Goal: Consume media (video, audio)

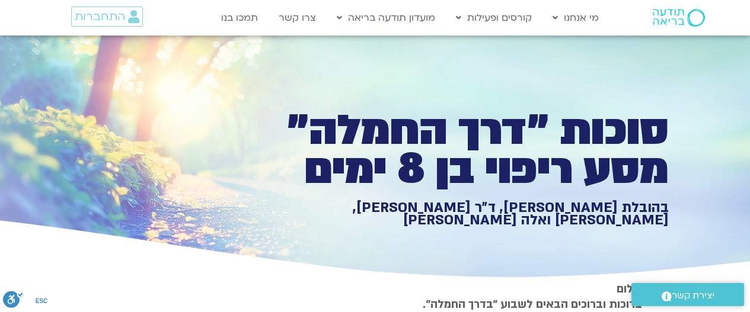
type input "992.52"
type input "2817.733333"
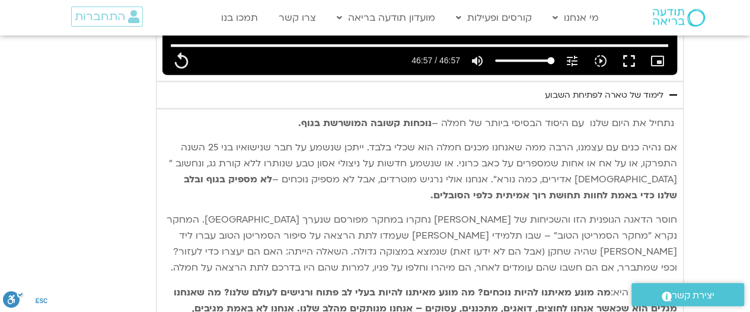
type input "992.52"
type input "2817.733333"
type input "992.52"
type input "2817.733333"
type input "992.52"
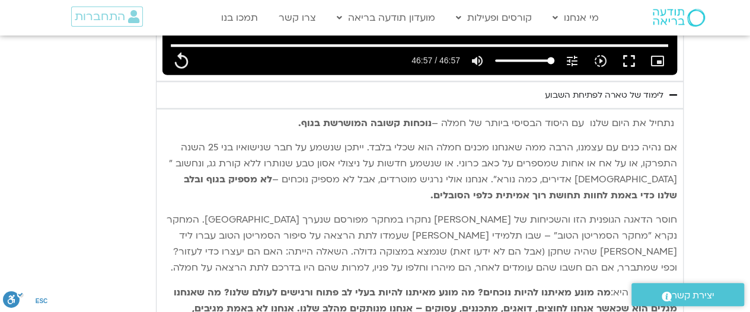
type input "2817.733333"
type input "992.52"
type input "2817.733333"
type input "992.52"
type input "2817.733333"
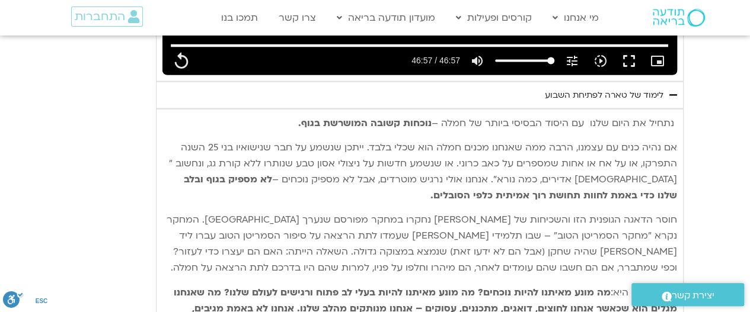
type input "992.52"
type input "2817.733333"
type input "992.52"
type input "2817.733333"
type input "992.52"
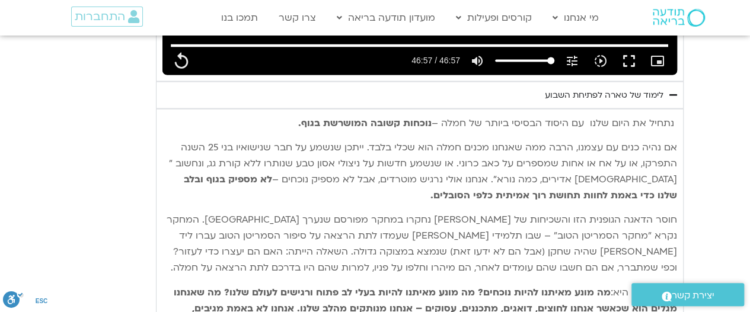
type input "2817.733333"
type input "992.52"
type input "2817.733333"
type input "992.52"
type input "2817.733333"
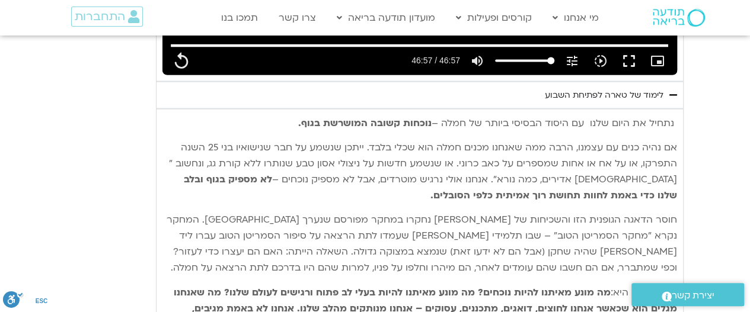
type input "992.52"
type input "2817.733333"
type input "992.52"
type input "2817.733333"
type input "992.52"
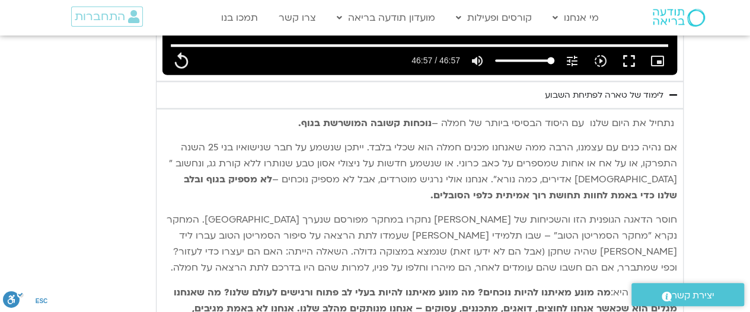
type input "2817.733333"
type input "992.52"
type input "2817.733333"
type input "992.52"
type input "2817.733333"
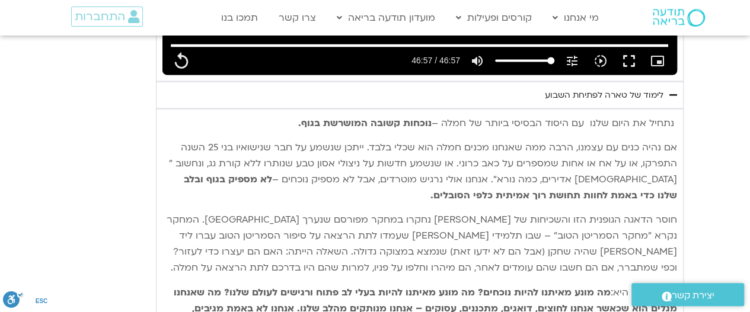
type input "992.52"
type input "2817.733333"
type input "992.52"
type input "2817.733333"
type input "992.52"
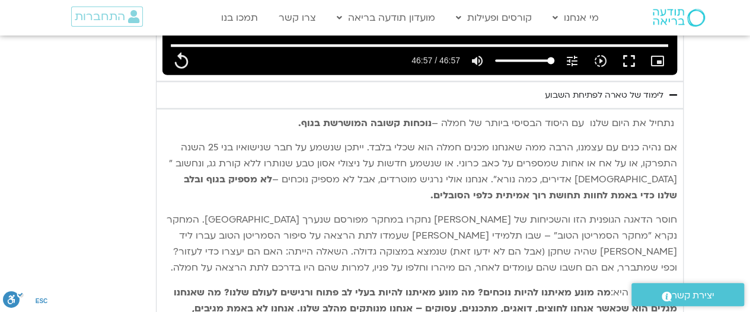
type input "2817.733333"
type input "992.52"
type input "2817.733333"
type input "992.52"
type input "2817.733333"
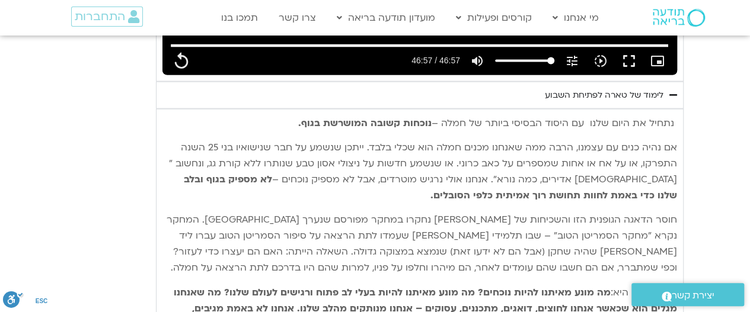
type input "992.52"
type input "2817.733333"
type input "992.52"
type input "2817.733333"
type input "992.52"
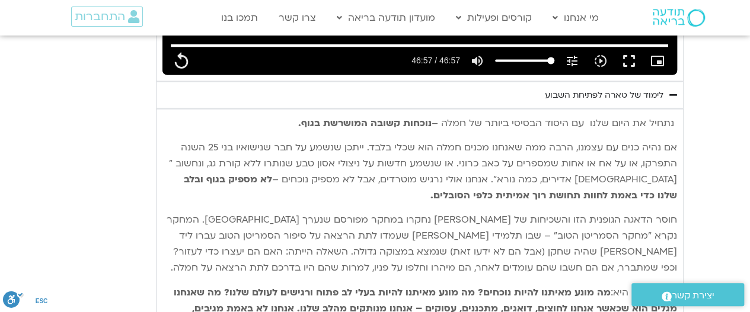
type input "2817.733333"
type input "992.52"
type input "2817.733333"
type input "992.52"
type input "2817.733333"
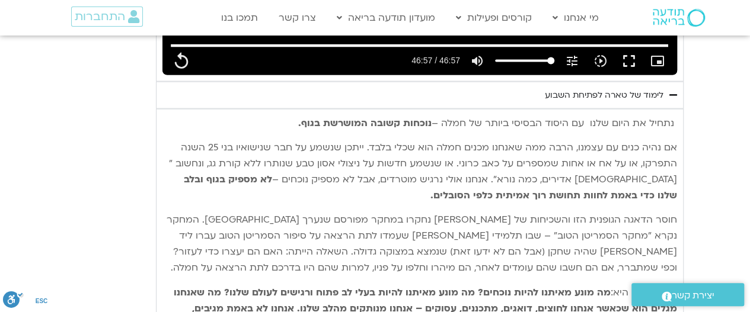
type input "992.52"
type input "2817.733333"
type input "992.52"
type input "2817.733333"
type input "992.52"
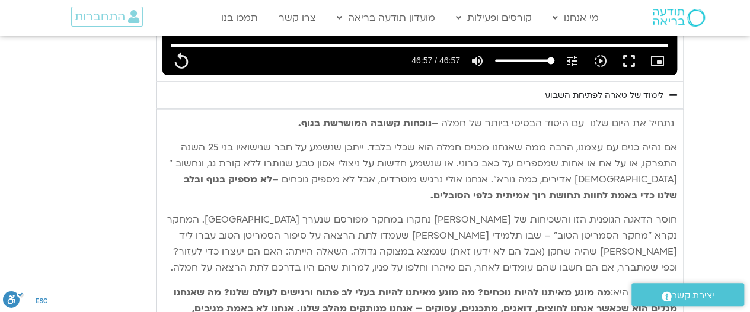
type input "2817.733333"
type input "992.52"
type input "2817.733333"
type input "992.52"
type input "2817.733333"
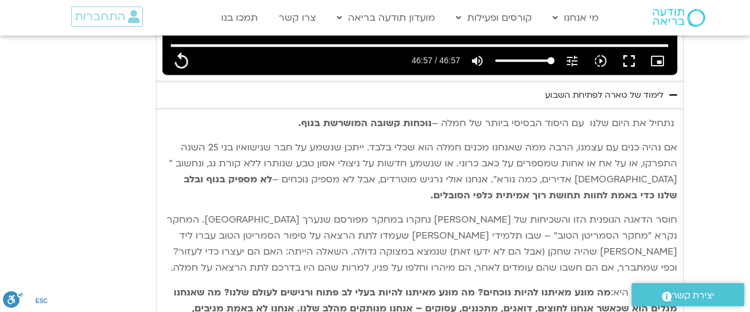
type input "992.52"
type input "2817.733333"
type input "992.52"
type input "2817.733333"
type input "992.52"
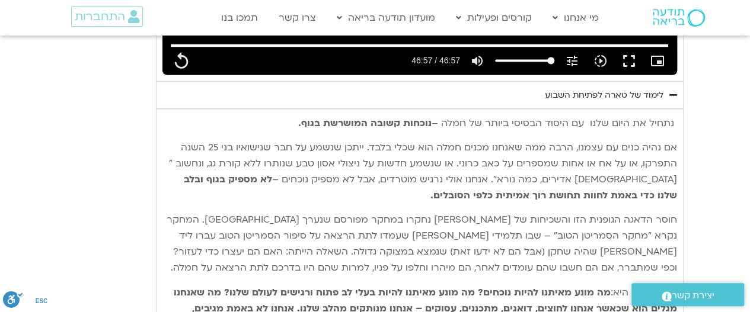
type input "2817.733333"
type input "992.52"
type input "2817.733333"
type input "992.52"
type input "2817.733333"
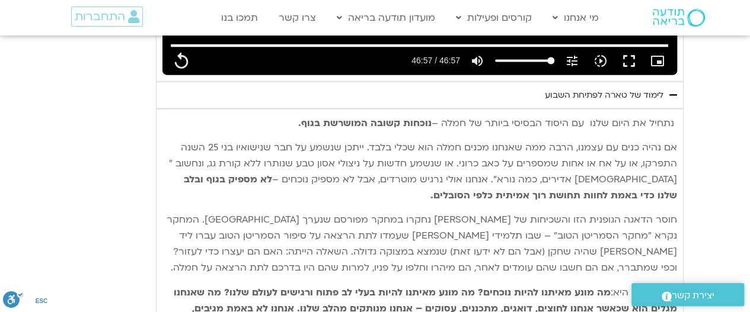
type input "992.52"
type input "2817.733333"
type input "992.52"
type input "2817.733333"
type input "992.52"
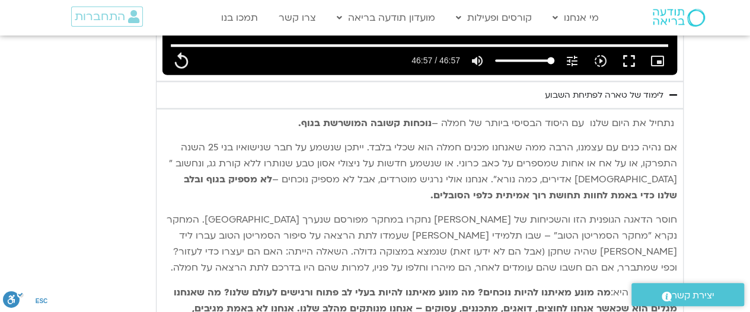
type input "2817.733333"
type input "992.52"
type input "2817.733333"
type input "992.52"
type input "2817.733333"
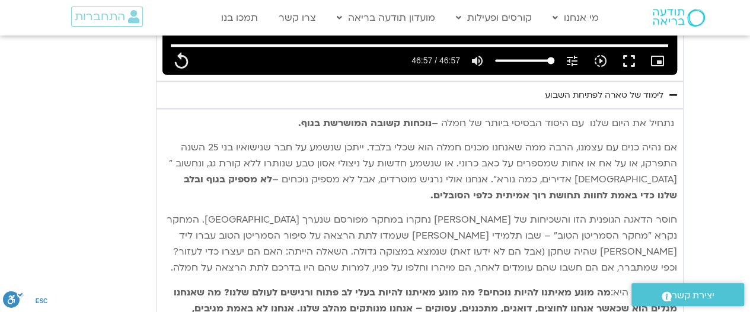
type input "992.52"
type input "2817.733333"
type input "992.52"
type input "2817.733333"
type input "992.52"
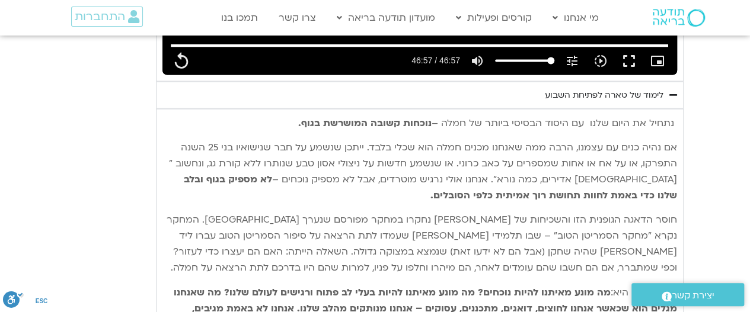
type input "2817.733333"
type input "992.52"
type input "2817.733333"
type input "992.52"
type input "2817.733333"
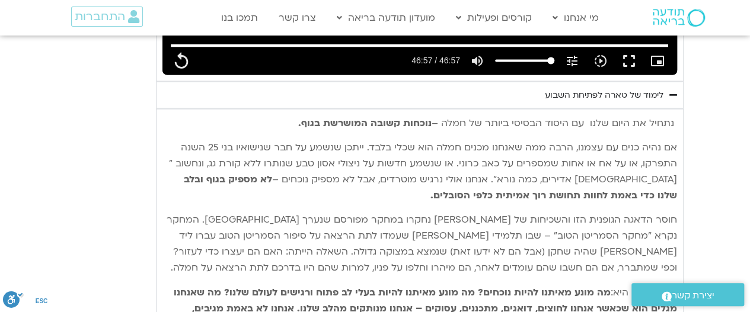
type input "992.52"
type input "2817.733333"
type input "992.52"
type input "2817.733333"
type input "992.52"
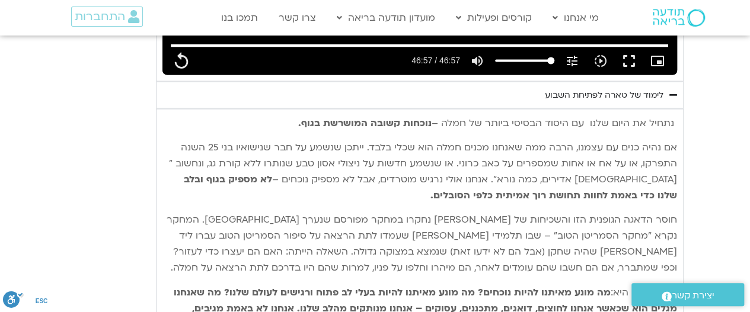
type input "2817.733333"
type input "992.52"
type input "2817.733333"
type input "992.52"
type input "2817.733333"
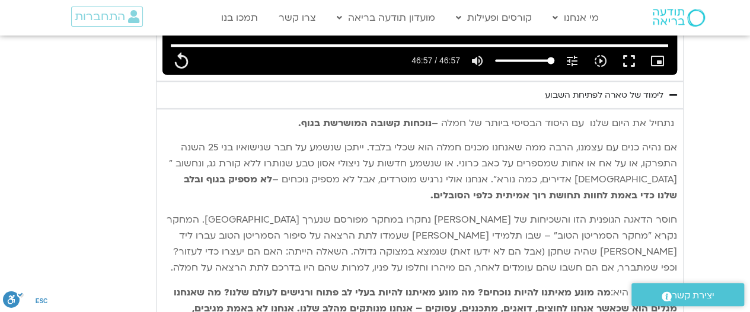
type input "992.52"
type input "2817.733333"
type input "992.52"
type input "2817.733333"
type input "992.52"
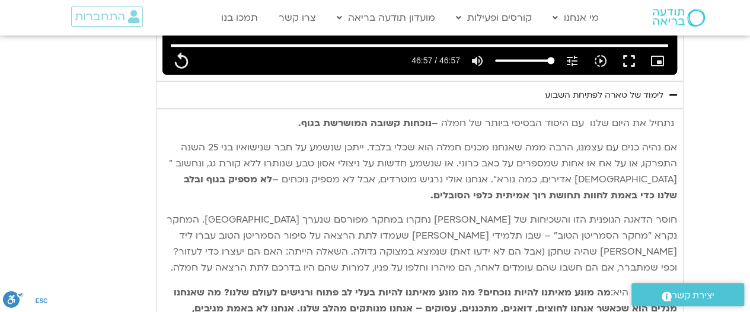
type input "2817.733333"
type input "992.52"
type input "2817.733333"
type input "992.52"
type input "2817.733333"
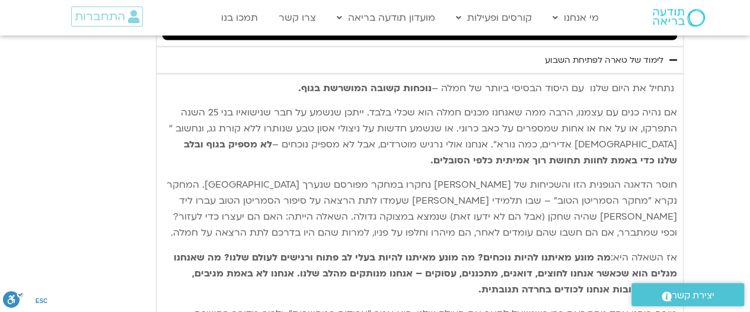
type input "992.52"
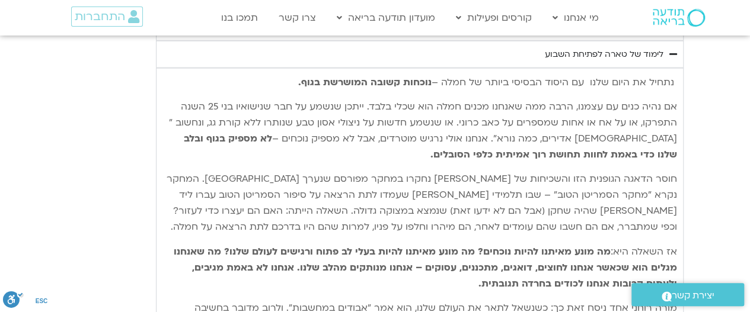
type input "2817.733333"
type input "992.52"
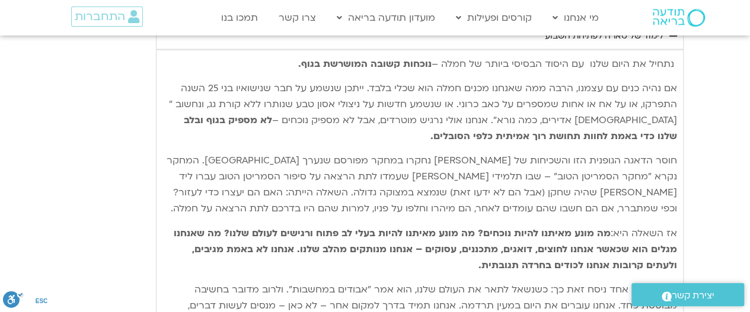
type input "2817.733333"
type input "992.52"
type input "2817.733333"
type input "992.52"
type input "2817.733333"
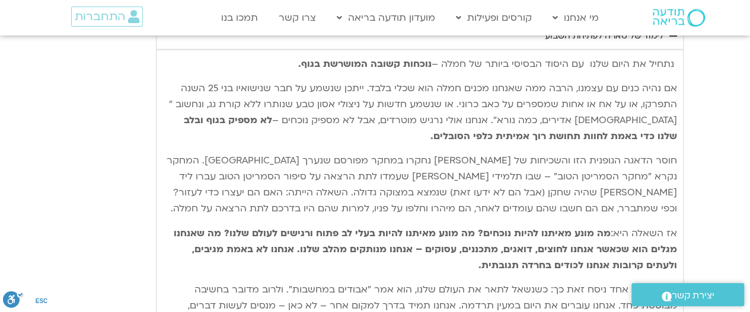
type input "992.52"
type input "2817.733333"
type input "992.52"
type input "2817.733333"
type input "992.52"
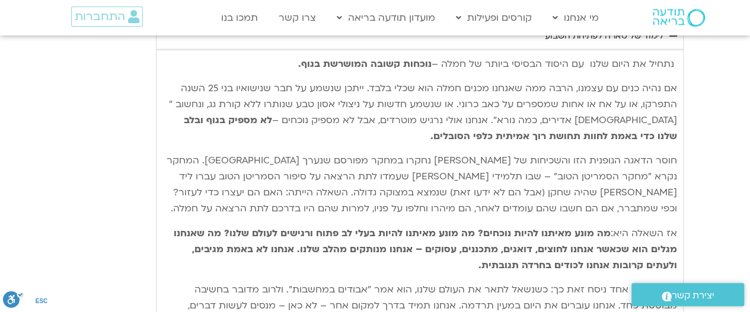
type input "2817.733333"
type input "992.52"
type input "2817.733333"
type input "992.52"
type input "2817.733333"
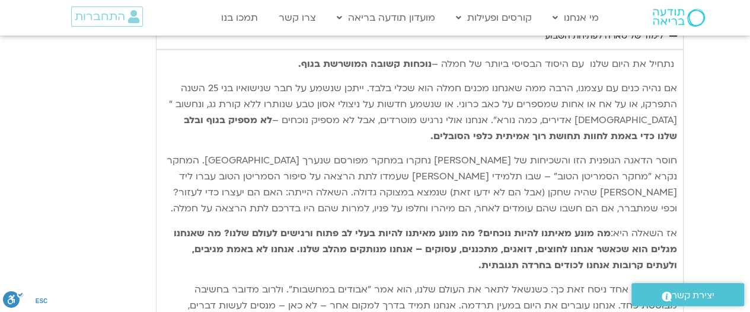
type input "992.52"
type input "2817.733333"
type input "992.52"
type input "2817.733333"
type input "992.52"
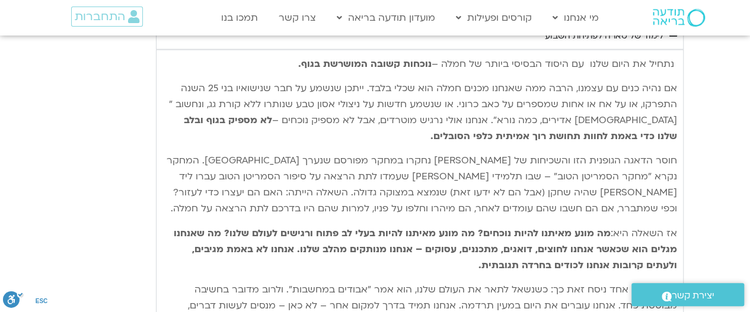
type input "2817.733333"
type input "992.52"
type input "2817.733333"
type input "992.52"
type input "2817.733333"
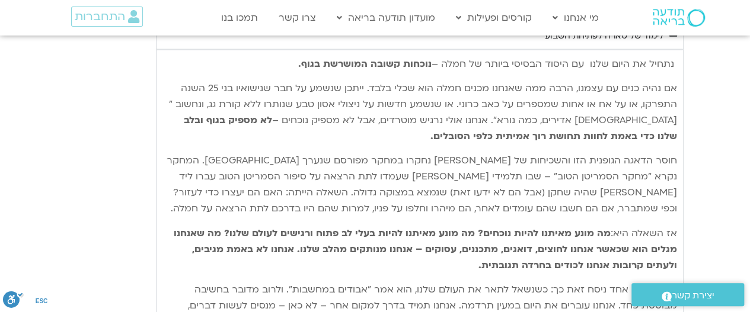
type input "992.52"
type input "2817.733333"
type input "992.52"
type input "2817.733333"
type input "992.52"
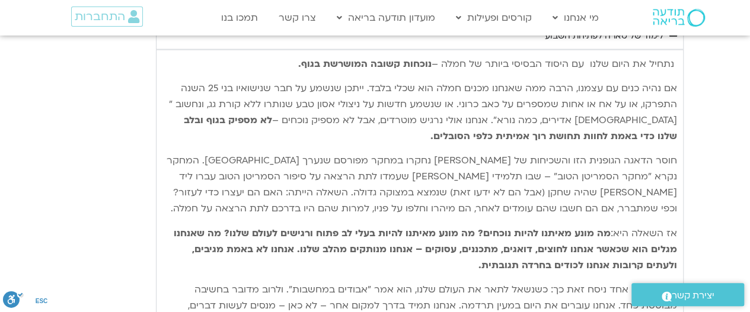
type input "2817.733333"
type input "992.52"
type input "2817.733333"
type input "992.52"
type input "2817.733333"
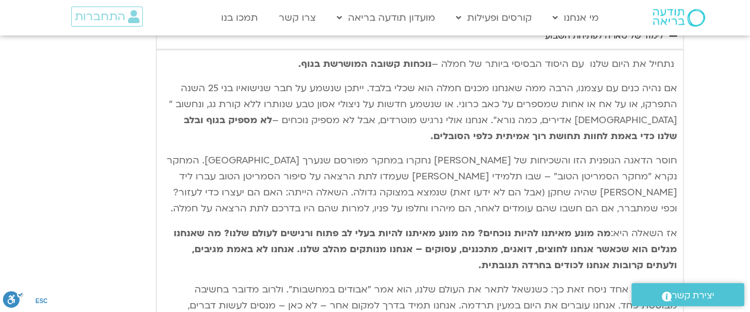
type input "992.52"
type input "2817.733333"
type input "992.52"
type input "2817.733333"
type input "992.52"
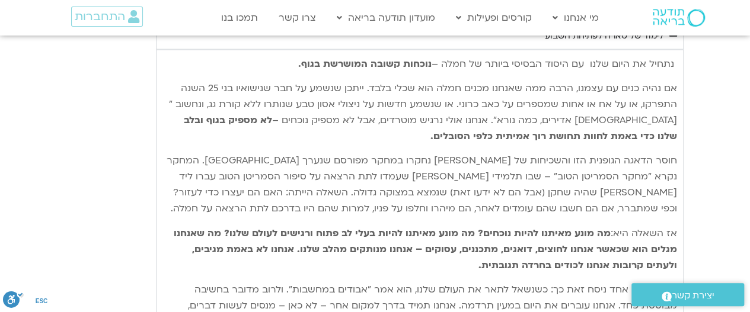
type input "2817.733333"
type input "992.52"
type input "2817.733333"
type input "992.52"
type input "2817.733333"
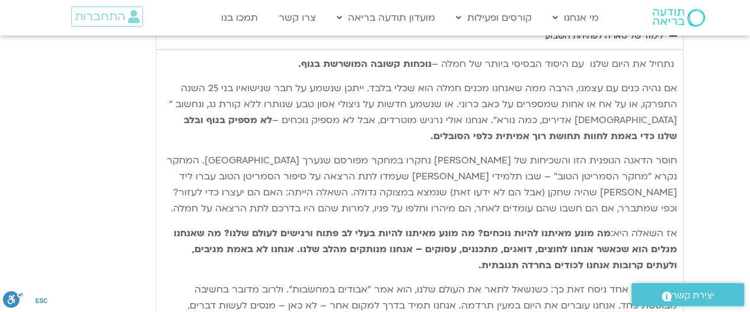
type input "992.52"
type input "2817.733333"
type input "992.52"
type input "2817.733333"
type input "992.52"
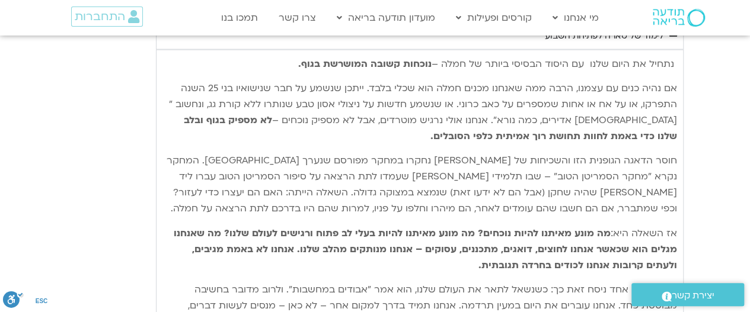
type input "2817.733333"
type input "992.52"
type input "2817.733333"
type input "992.52"
type input "2817.733333"
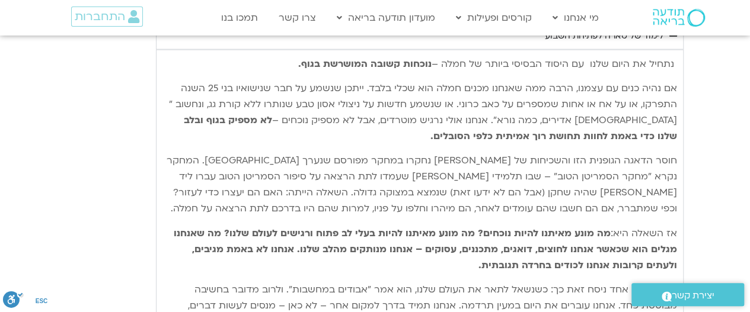
type input "992.52"
type input "2817.733333"
type input "992.52"
type input "2817.733333"
type input "992.52"
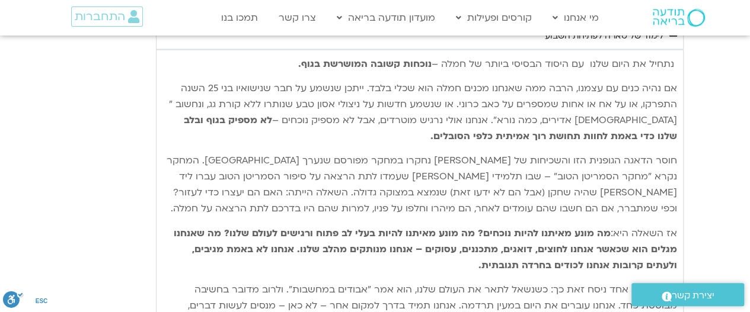
type input "2817.733333"
type input "992.52"
type input "2817.733333"
type input "992.52"
type input "2817.733333"
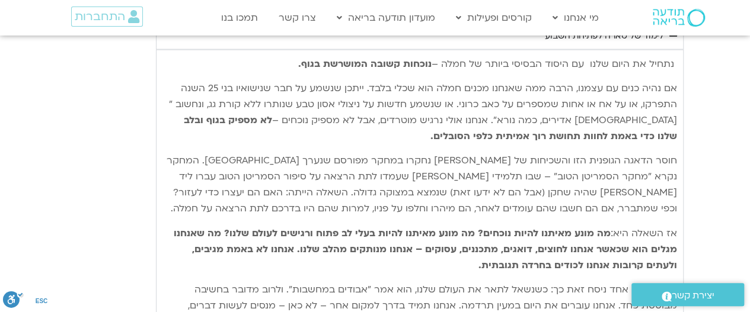
type input "992.52"
type input "2817.733333"
type input "992.52"
type input "2817.733333"
type input "992.52"
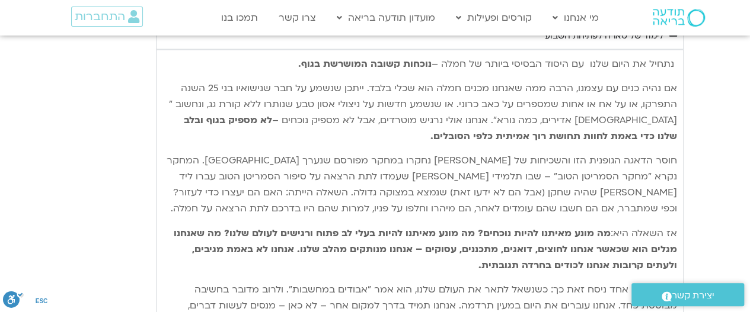
type input "2817.733333"
type input "992.52"
type input "2817.733333"
type input "992.52"
type input "2817.733333"
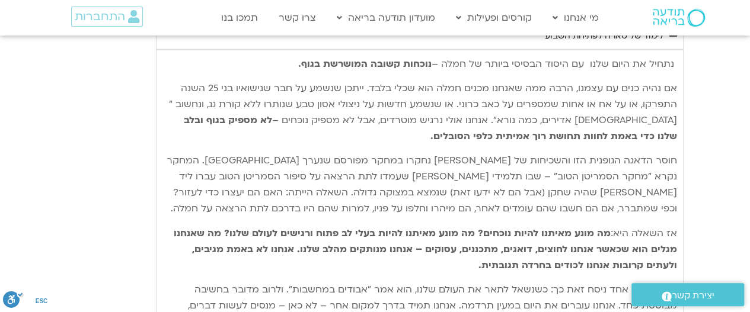
type input "992.52"
type input "2817.733333"
type input "992.52"
type input "2817.733333"
type input "992.52"
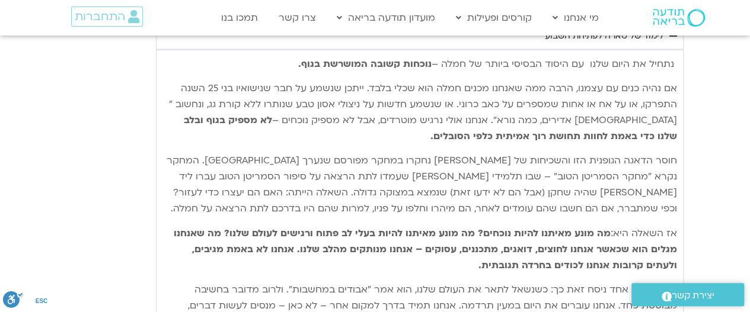
type input "2817.733333"
type input "992.52"
type input "2817.733333"
type input "992.52"
type input "2817.733333"
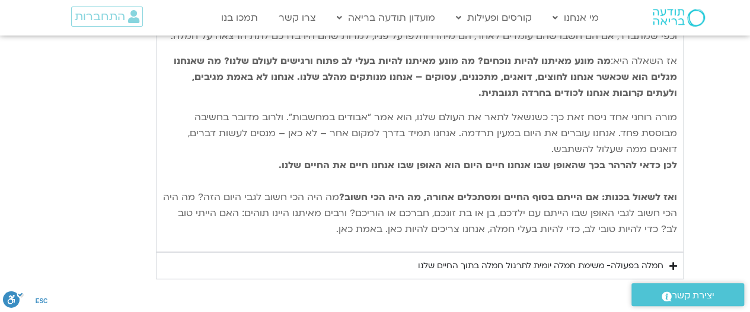
scroll to position [1498, 0]
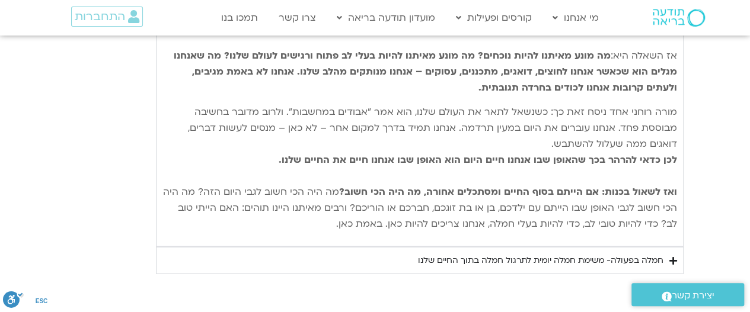
click at [674, 259] on icon "Accordion. Open links with Enter or Space, close with Escape, and navigate with…" at bounding box center [673, 261] width 8 height 9
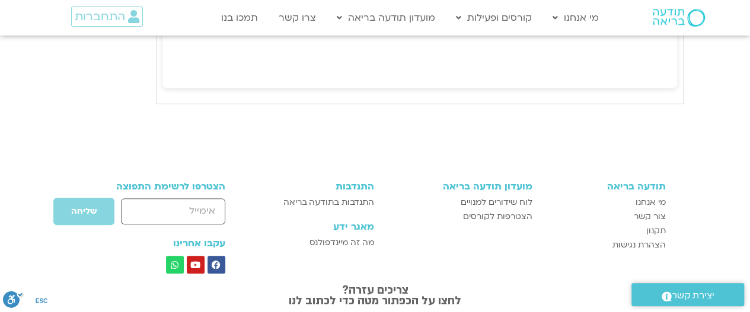
scroll to position [2506, 0]
